Goal: Information Seeking & Learning: Learn about a topic

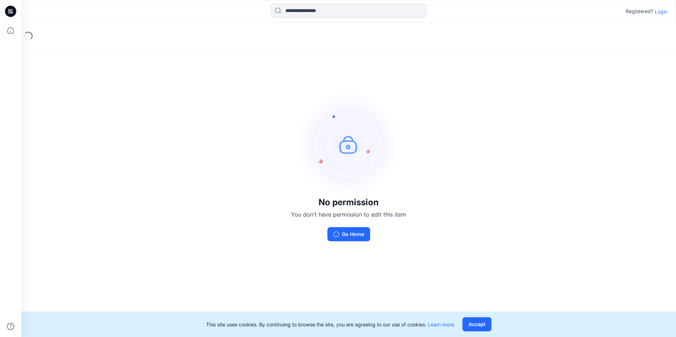
click at [663, 11] on p "Login" at bounding box center [661, 11] width 13 height 7
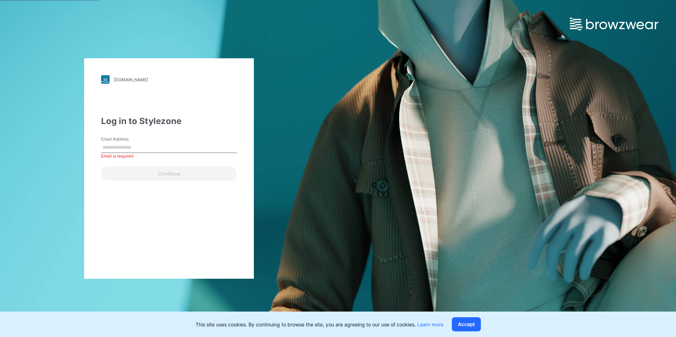
click at [154, 141] on div "Email Address Email is required" at bounding box center [169, 146] width 136 height 21
click at [117, 148] on input "Email Address" at bounding box center [169, 147] width 136 height 11
type input "**********"
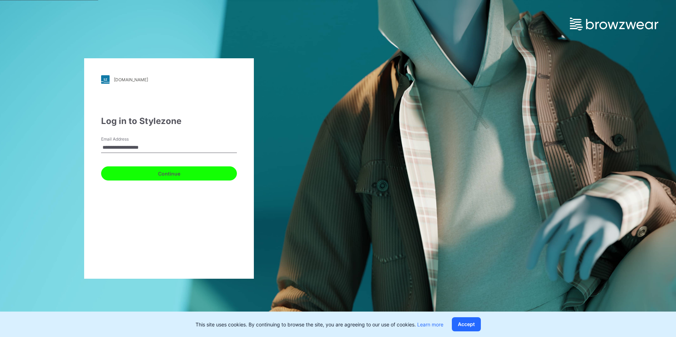
click at [177, 177] on button "Continue" at bounding box center [169, 174] width 136 height 14
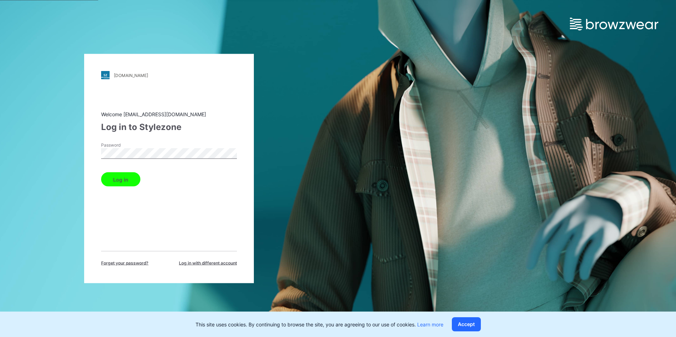
click at [123, 182] on button "Log in" at bounding box center [120, 180] width 39 height 14
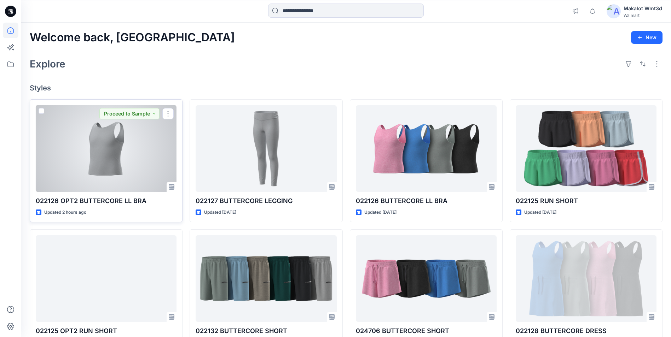
click at [112, 156] on div at bounding box center [106, 148] width 141 height 87
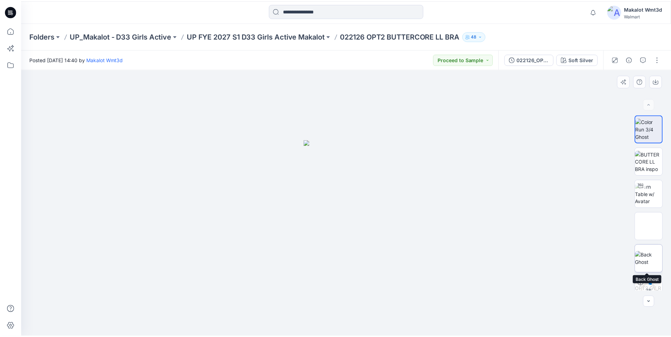
scroll to position [14, 0]
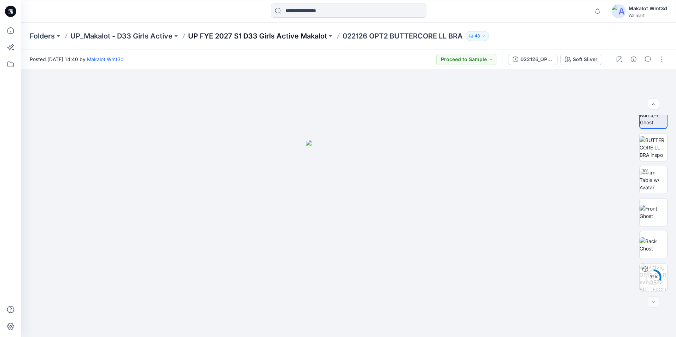
click at [260, 36] on p "UP FYE 2027 S1 D33 Girls Active Makalot" at bounding box center [257, 36] width 139 height 10
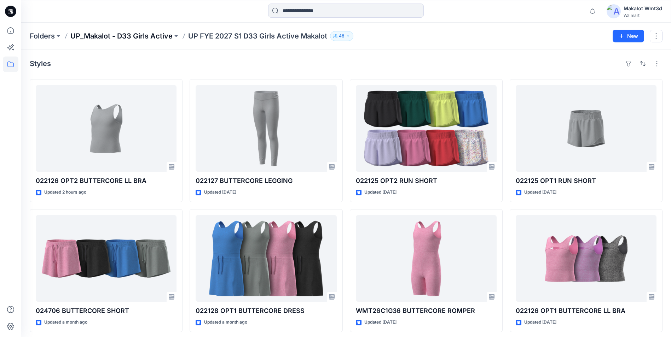
click at [145, 38] on p "UP_Makalot - D33 Girls Active" at bounding box center [121, 36] width 102 height 10
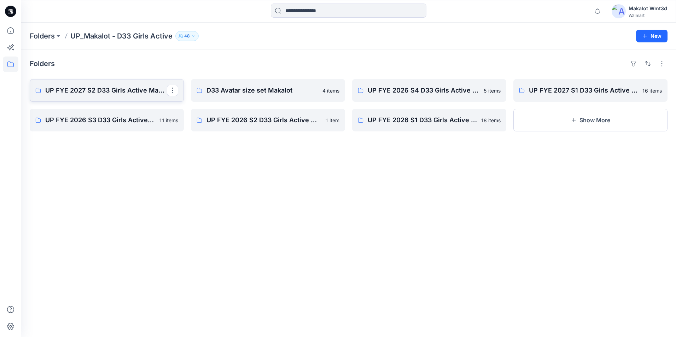
click at [139, 92] on p "UP FYE 2027 S2 D33 Girls Active Makalot" at bounding box center [106, 91] width 122 height 10
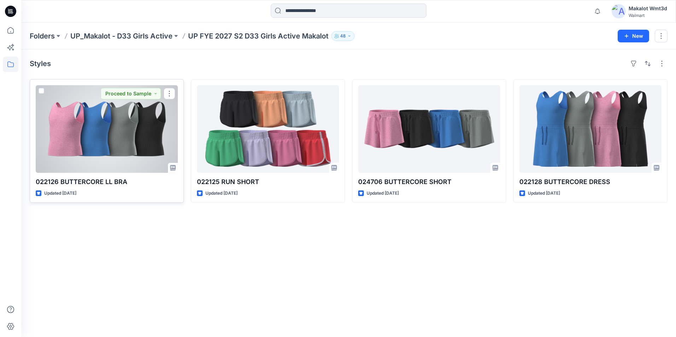
click at [121, 140] on div at bounding box center [107, 129] width 142 height 88
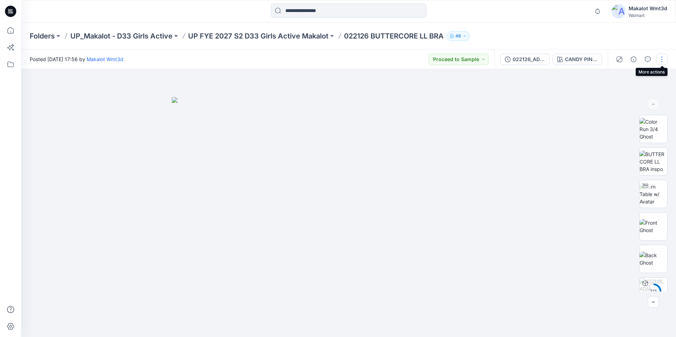
click at [662, 58] on button "button" at bounding box center [661, 59] width 11 height 11
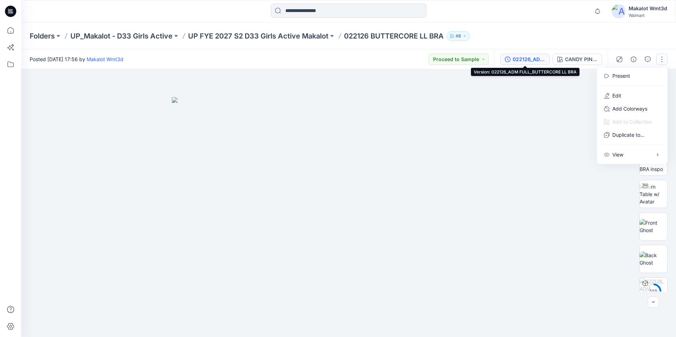
click at [544, 59] on div "022126_ADM FULL_BUTTERCORE LL BRA" at bounding box center [529, 60] width 33 height 8
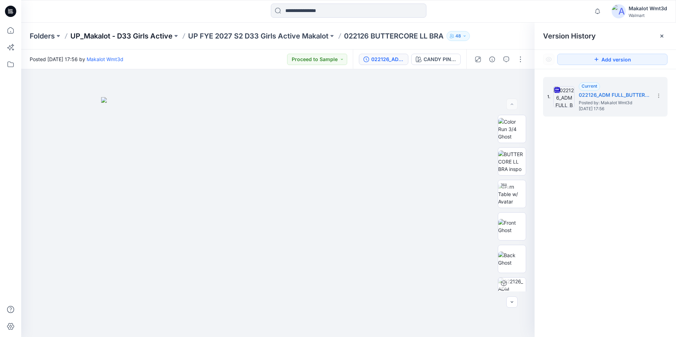
click at [135, 36] on p "UP_Makalot - D33 Girls Active" at bounding box center [121, 36] width 102 height 10
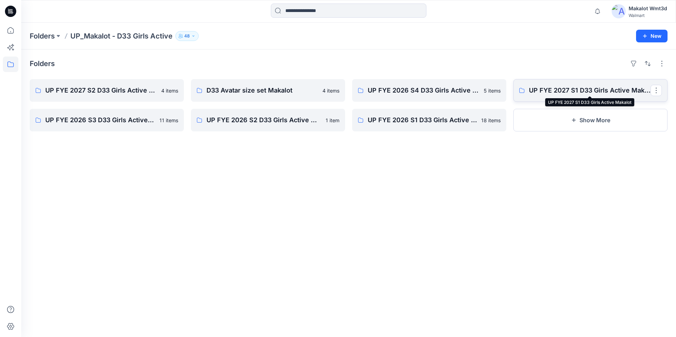
click at [536, 92] on p "UP FYE 2027 S1 D33 Girls Active Makalot" at bounding box center [590, 91] width 122 height 10
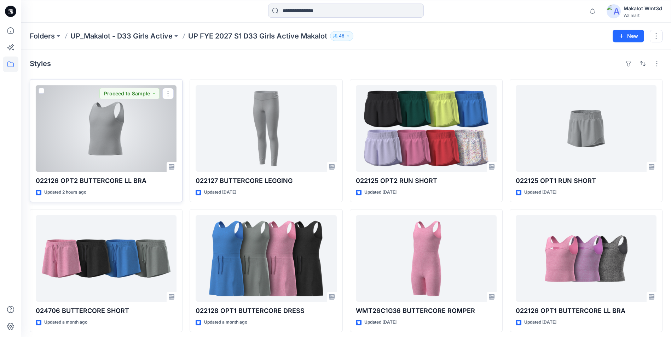
click at [112, 148] on div at bounding box center [106, 128] width 141 height 87
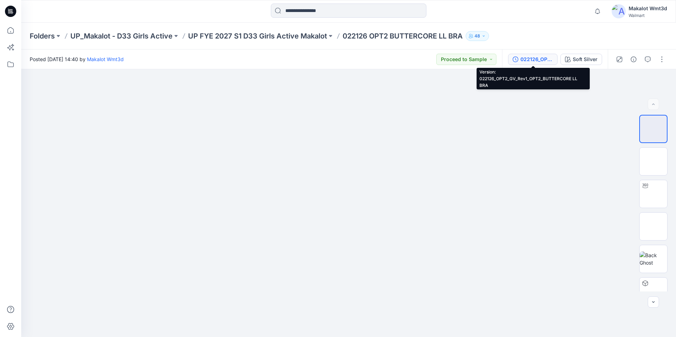
click at [551, 59] on div "022126_OPT2_GV_Rev1_OPT2_BUTTERCORE LL BRA" at bounding box center [536, 60] width 33 height 8
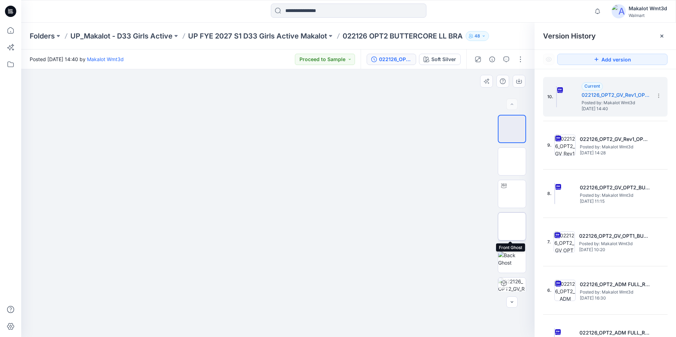
click at [512, 227] on img at bounding box center [512, 227] width 0 height 0
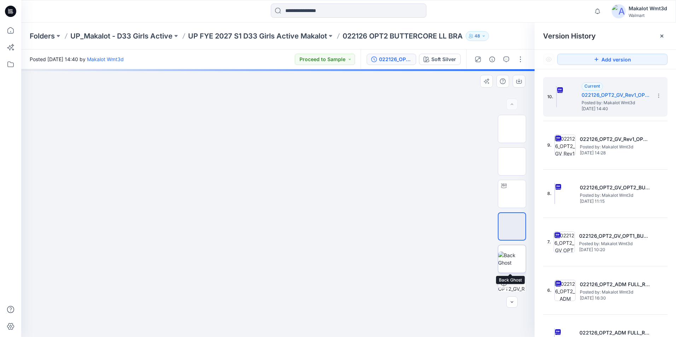
click at [508, 264] on img at bounding box center [512, 259] width 28 height 15
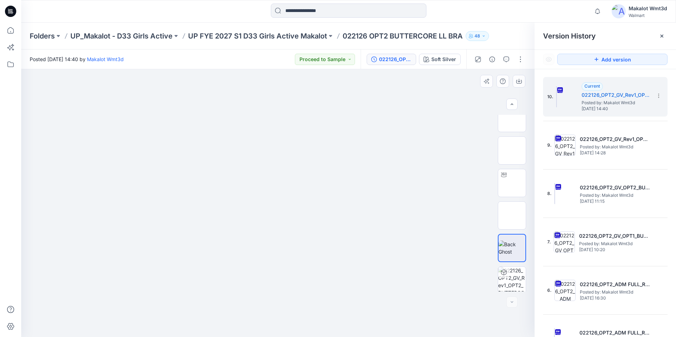
scroll to position [14, 0]
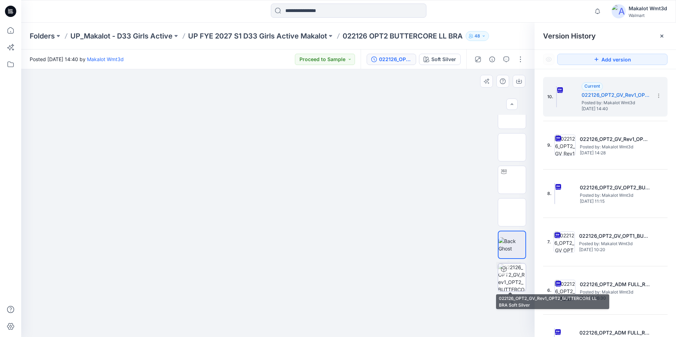
click at [509, 277] on img at bounding box center [512, 278] width 28 height 28
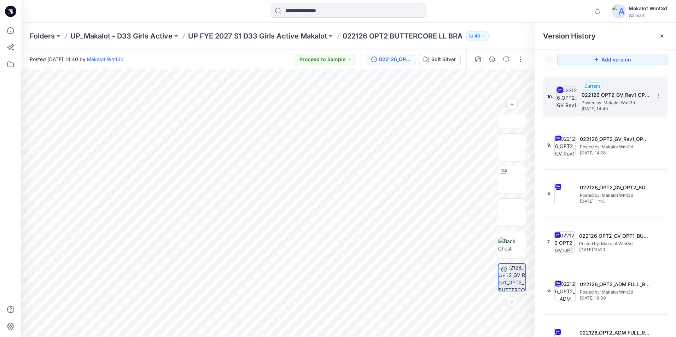
click at [597, 99] on span "Posted by: Makalot Wmt3d" at bounding box center [617, 102] width 71 height 7
click at [595, 94] on h5 "022126_OPT2_GV_Rev1_OPT2_BUTTERCORE LL BRA" at bounding box center [617, 95] width 71 height 8
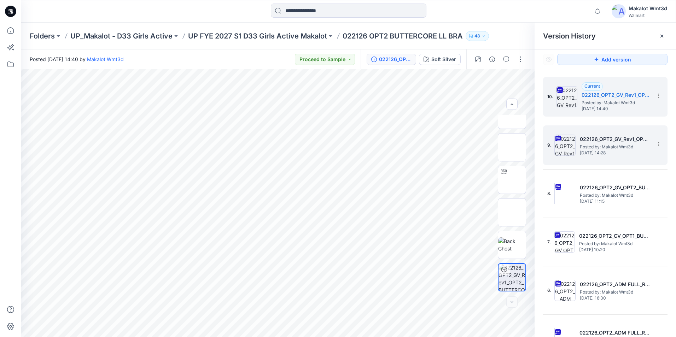
click at [595, 145] on span "Posted by: Makalot Wmt3d" at bounding box center [615, 147] width 71 height 7
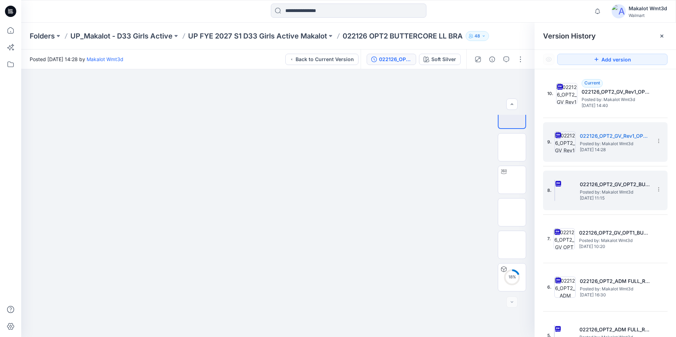
scroll to position [0, 0]
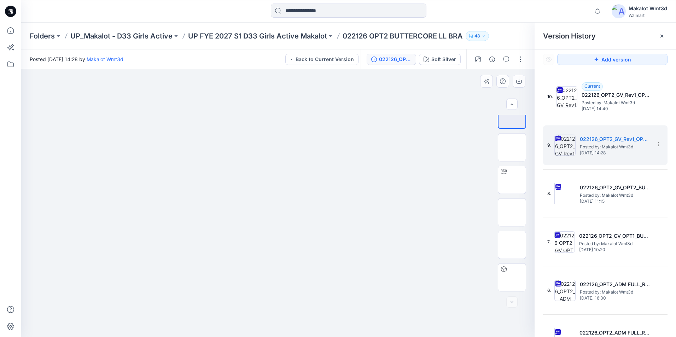
click at [47, 194] on div at bounding box center [277, 203] width 513 height 268
click at [105, 297] on div at bounding box center [277, 203] width 513 height 268
